Goal: Information Seeking & Learning: Learn about a topic

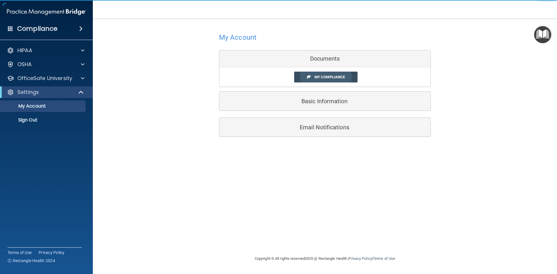
click at [317, 74] on link "My Compliance" at bounding box center [326, 77] width 64 height 11
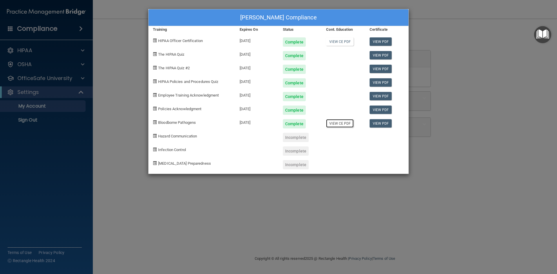
click at [333, 124] on link "View CE PDF" at bounding box center [340, 123] width 28 height 8
click at [338, 40] on link "View CE PDF" at bounding box center [340, 41] width 28 height 8
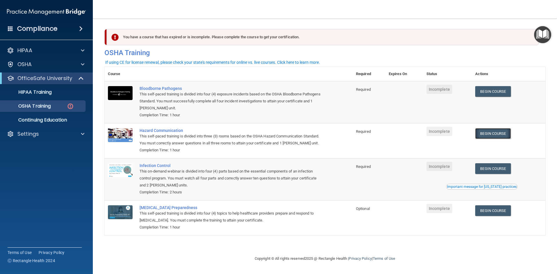
click at [488, 131] on link "Begin Course" at bounding box center [492, 133] width 35 height 11
click at [487, 135] on link "Begin Course" at bounding box center [492, 133] width 35 height 11
click at [487, 167] on link "Begin Course" at bounding box center [492, 168] width 35 height 11
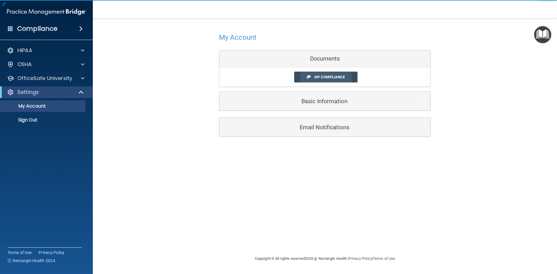
click at [324, 79] on span "My Compliance" at bounding box center [330, 77] width 30 height 4
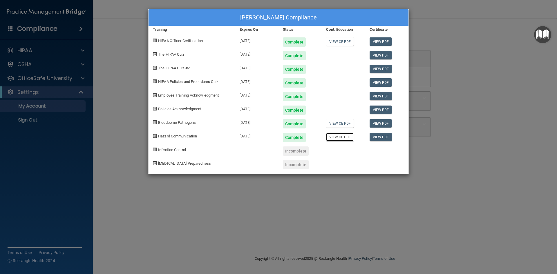
click at [344, 136] on link "View CE PDF" at bounding box center [340, 137] width 28 height 8
